Goal: Task Accomplishment & Management: Use online tool/utility

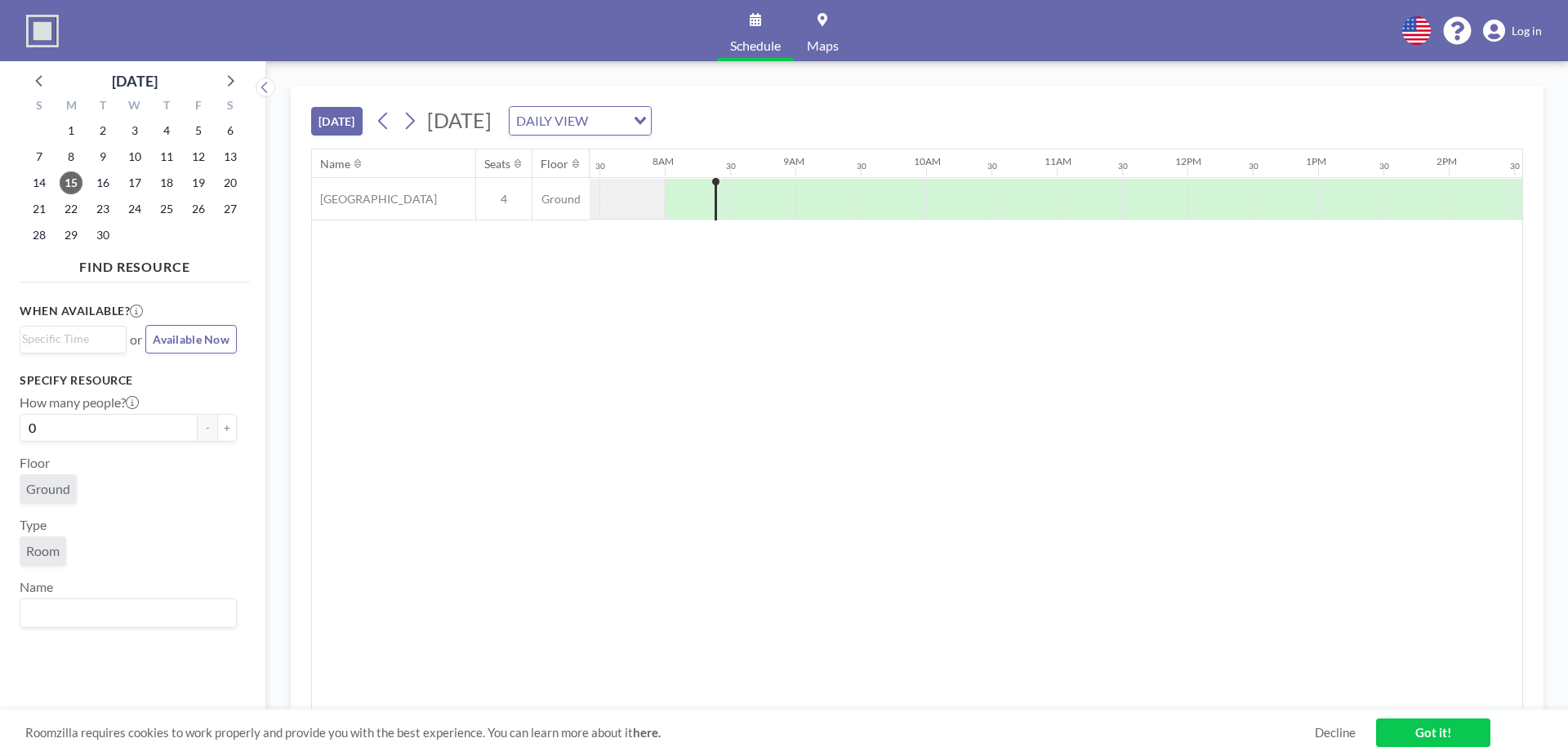
scroll to position [0, 980]
click at [416, 117] on icon at bounding box center [409, 121] width 15 height 25
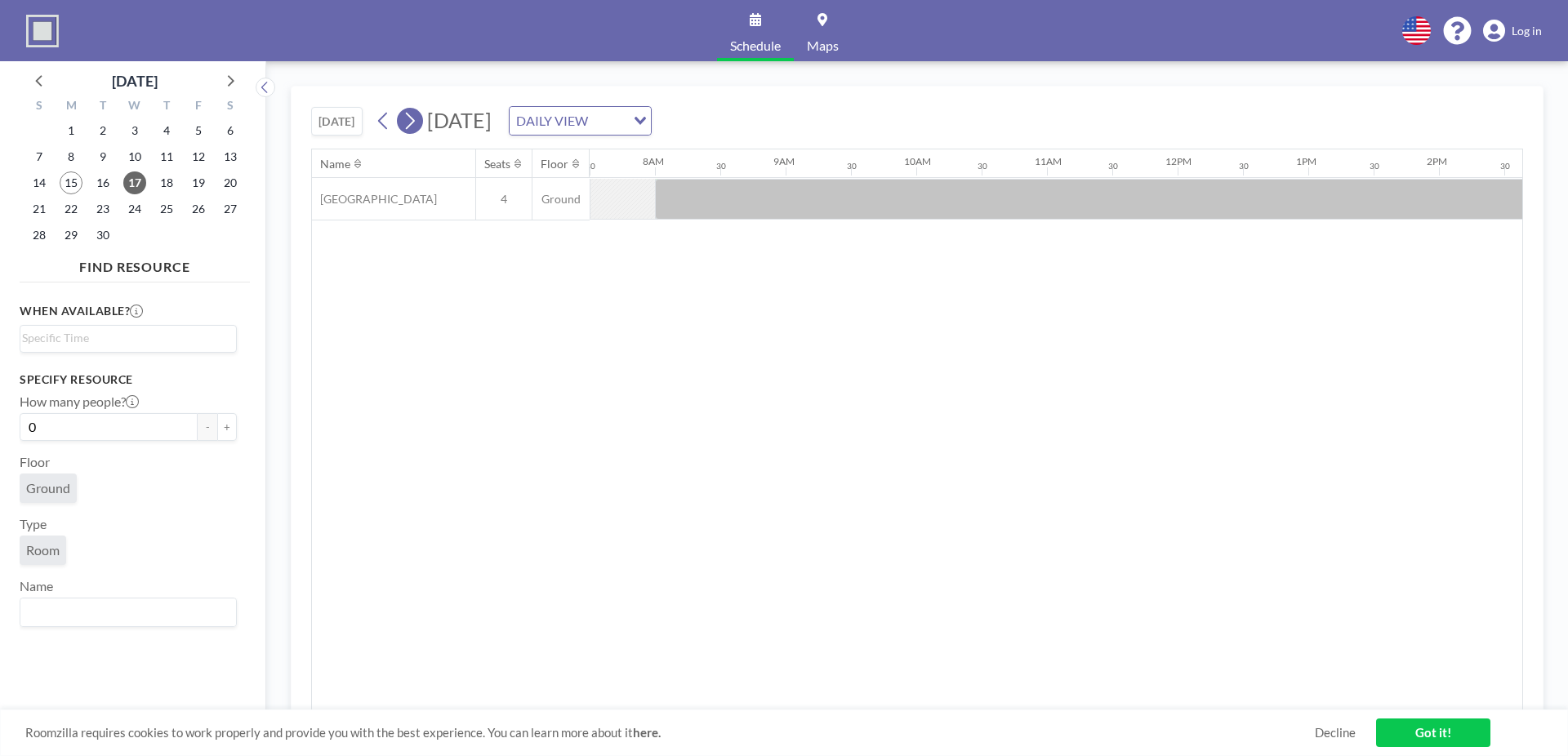
click at [416, 117] on icon at bounding box center [409, 121] width 15 height 25
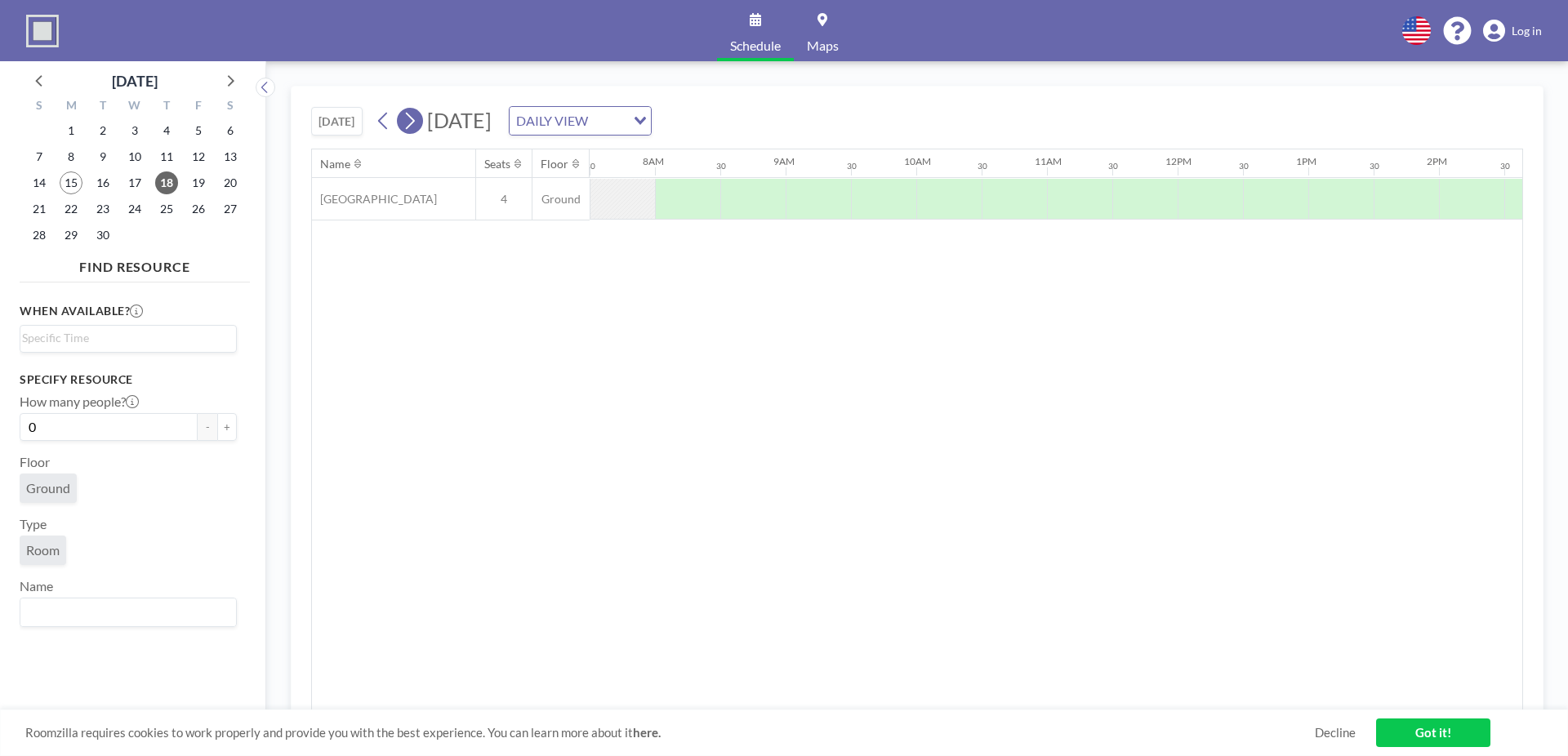
click at [416, 117] on icon at bounding box center [409, 121] width 15 height 25
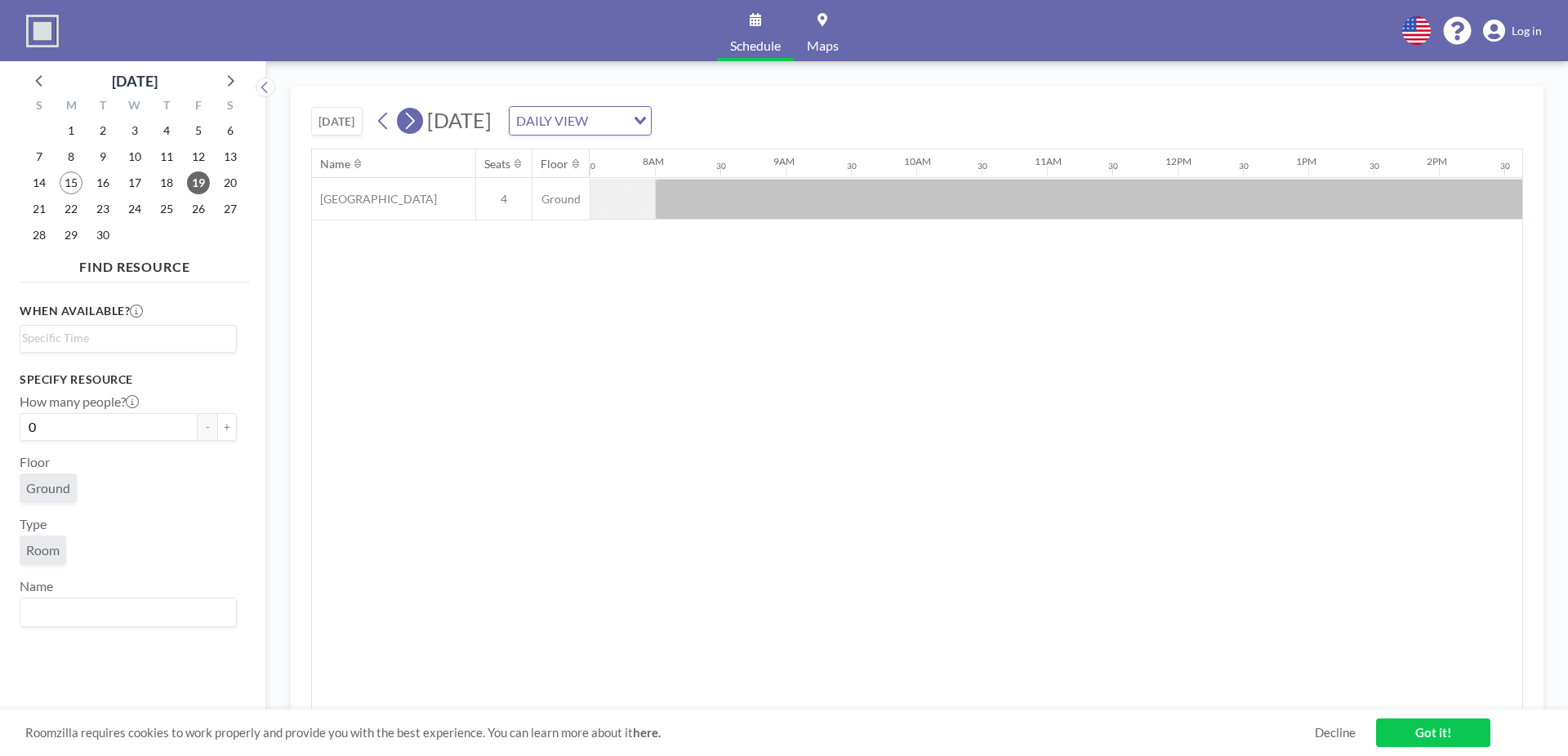
click at [416, 117] on icon at bounding box center [409, 121] width 15 height 25
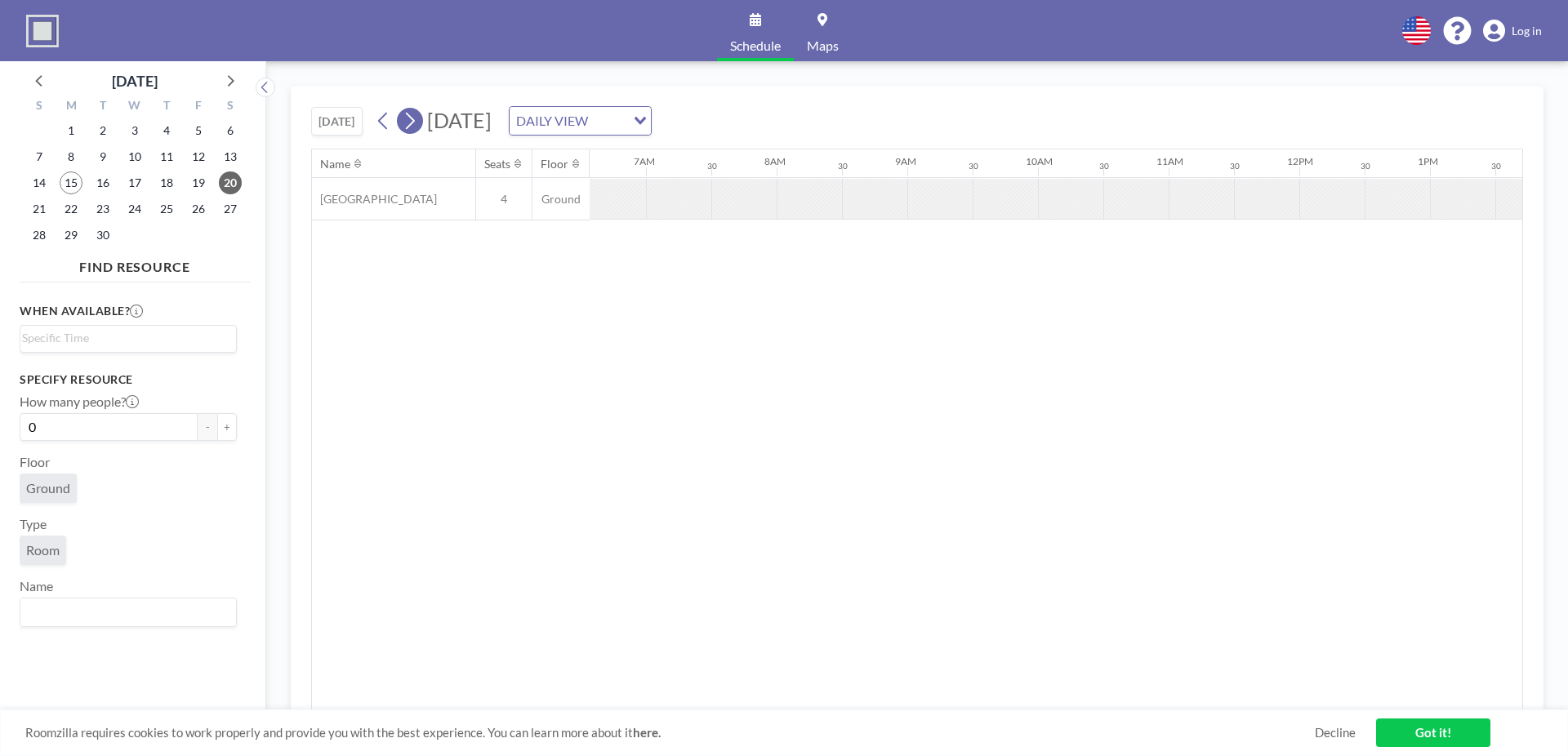
scroll to position [0, 978]
click at [416, 117] on icon at bounding box center [409, 121] width 15 height 25
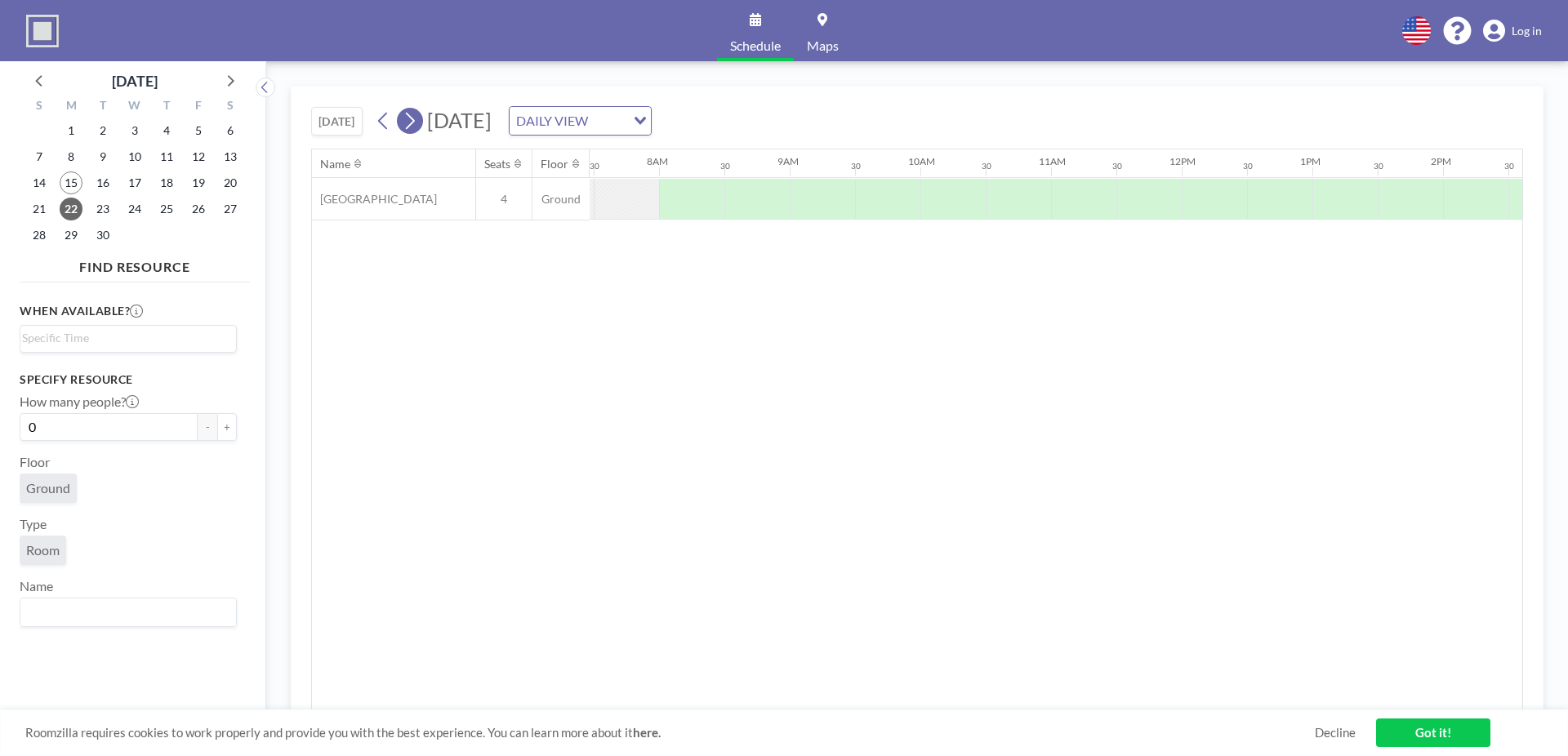
scroll to position [0, 980]
click at [416, 117] on icon at bounding box center [409, 121] width 15 height 25
